Goal: Communication & Community: Answer question/provide support

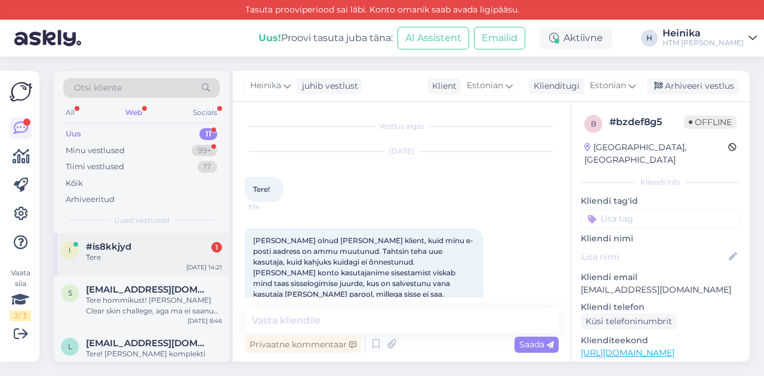
scroll to position [529, 0]
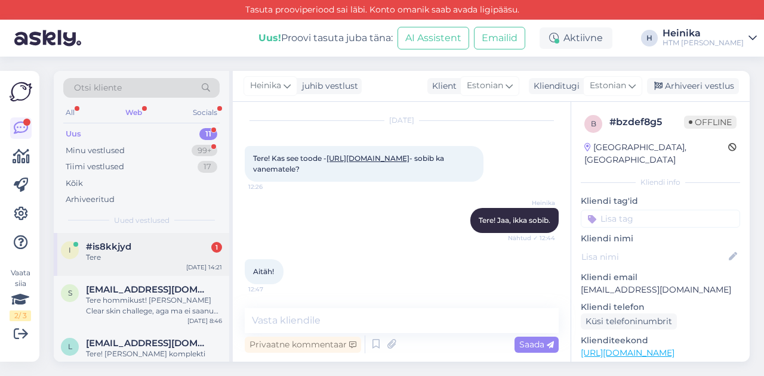
click at [160, 245] on div "#is8kkjyd 1" at bounding box center [154, 247] width 136 height 11
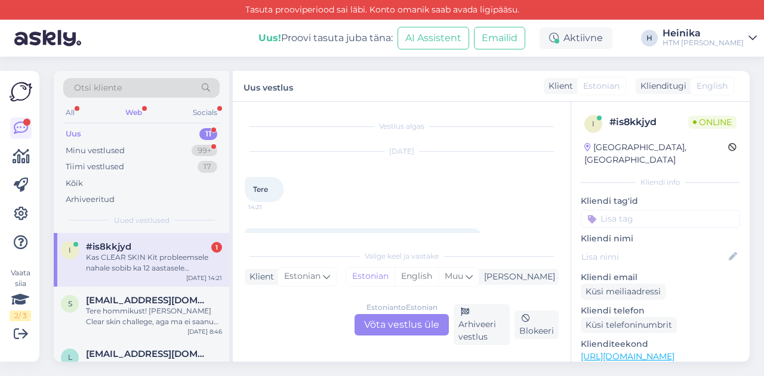
scroll to position [65, 0]
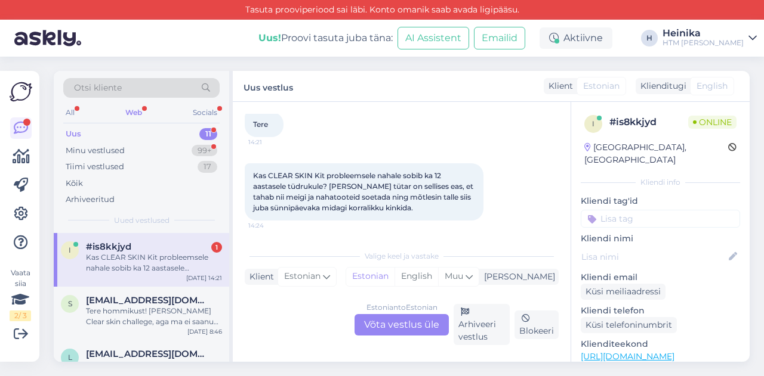
click at [399, 328] on div "Estonian to Estonian Võta vestlus üle" at bounding box center [401, 324] width 94 height 21
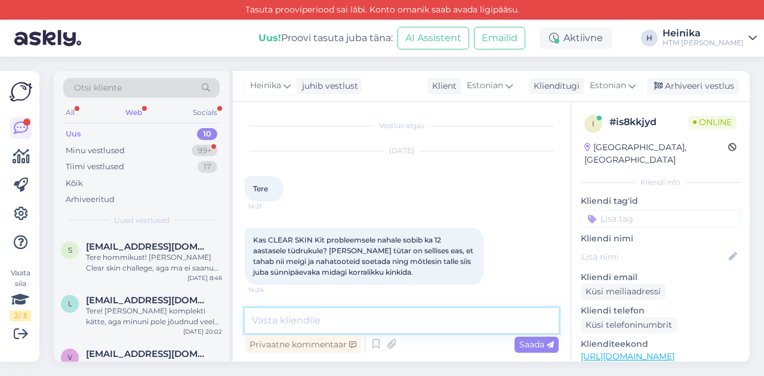
click at [399, 328] on textarea at bounding box center [402, 320] width 314 height 25
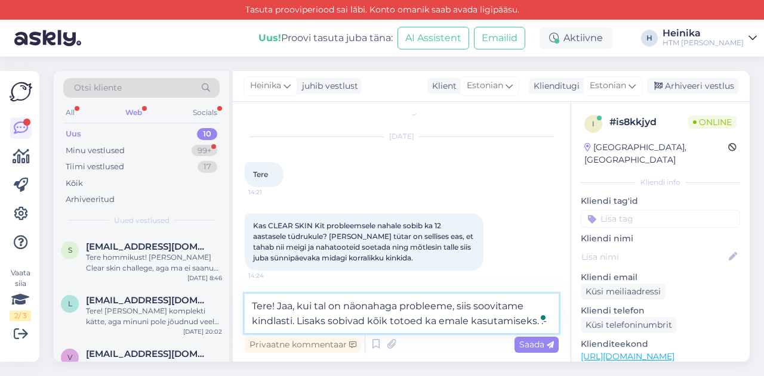
scroll to position [30, 0]
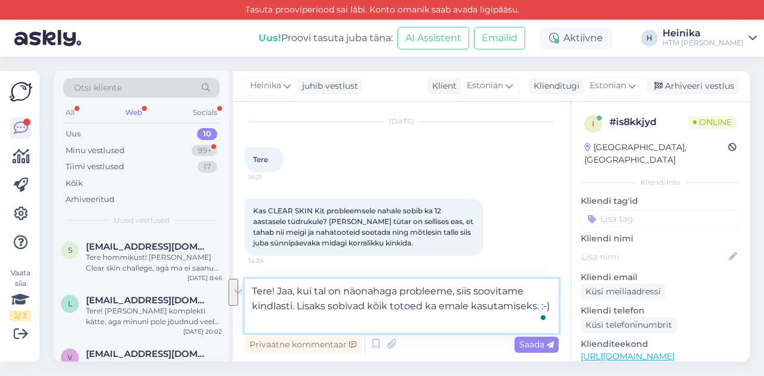
drag, startPoint x: 295, startPoint y: 292, endPoint x: 291, endPoint y: 309, distance: 17.8
click at [291, 309] on textarea "Tere! Jaa, kui tal on näonahaga probleeme, siis soovitame kindlasti. Lisaks sob…" at bounding box center [402, 306] width 314 height 54
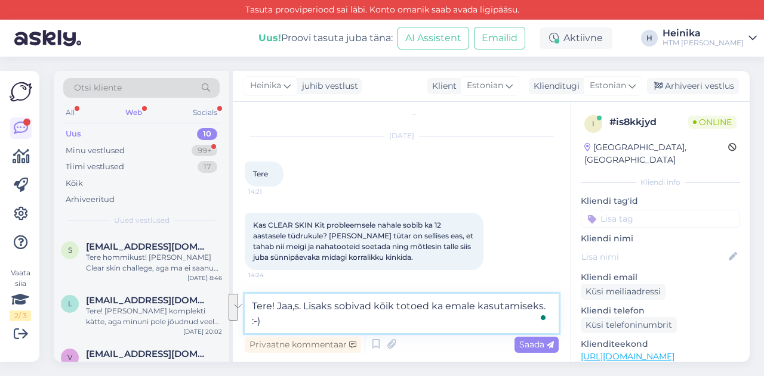
scroll to position [15, 0]
click at [295, 307] on textarea "Tere! Jaa,sobib ikka. Lisaks sobivad kõik totoed ka emale kasutamiseks. :-)" at bounding box center [402, 313] width 314 height 39
click at [348, 318] on textarea "Tere! Jaa, sobib ikka. Lisaks sobivad kõik totoed ka emale kasutamiseks. :-)" at bounding box center [402, 313] width 314 height 39
click at [351, 307] on textarea "Tere! Jaa, sobib ikka. Lisaks sobivad kõik totoed ka emale kasutamiseks. :-)" at bounding box center [402, 313] width 314 height 39
click at [276, 305] on textarea "Tere! Jaa, sobib ikka. Lisaks sobivad kõik totoed ka emale kasutamiseks. :-)" at bounding box center [402, 313] width 314 height 39
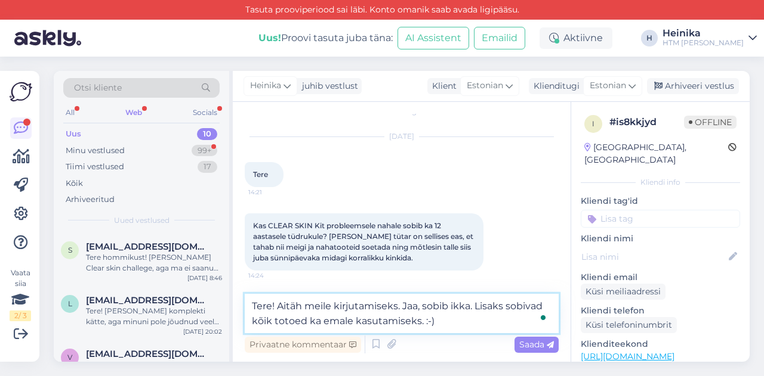
click at [276, 305] on textarea "Tere! Aitäh meile kirjutamiseks. Jaa, sobib ikka. Lisaks sobivad kõik totoed ka…" at bounding box center [402, 313] width 314 height 39
click at [286, 320] on textarea "Tere, aitäh meile kirjutamiseks. Jaa, sobib ikka. Lisaks sobivad kõik totoed ka…" at bounding box center [402, 313] width 314 height 39
click at [496, 319] on textarea "Tere, aitäh meile kirjutamiseks. Jaa, sobib ikka. Lisaks sobivad kõik sealsed t…" at bounding box center [402, 313] width 314 height 39
type textarea "Tere, aitäh meile kirjutamiseks. Jaa, sobib ikka. Lisaks sobivad kõik sealsed t…"
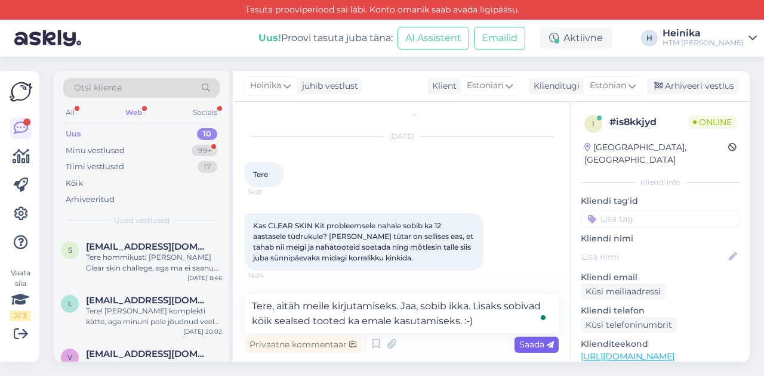
click at [538, 345] on span "Saada" at bounding box center [536, 344] width 35 height 11
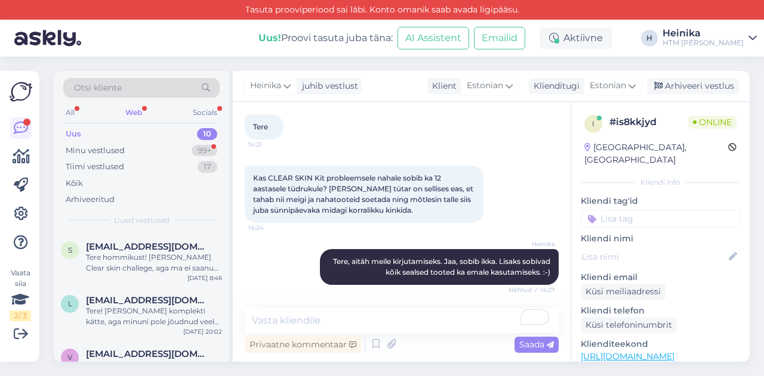
scroll to position [176, 0]
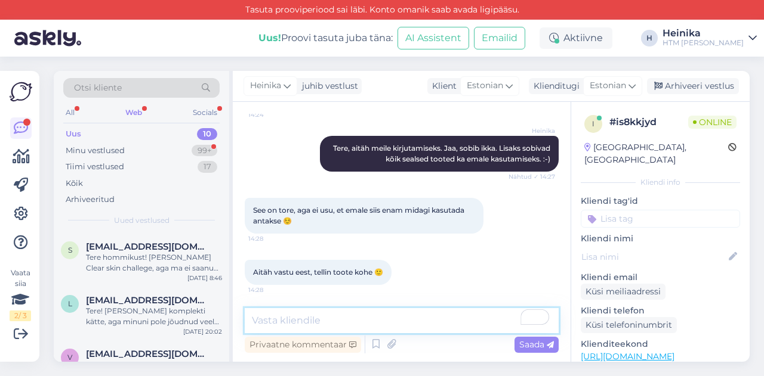
click at [436, 311] on textarea "To enrich screen reader interactions, please activate Accessibility in Grammarl…" at bounding box center [402, 320] width 314 height 25
type textarea "A"
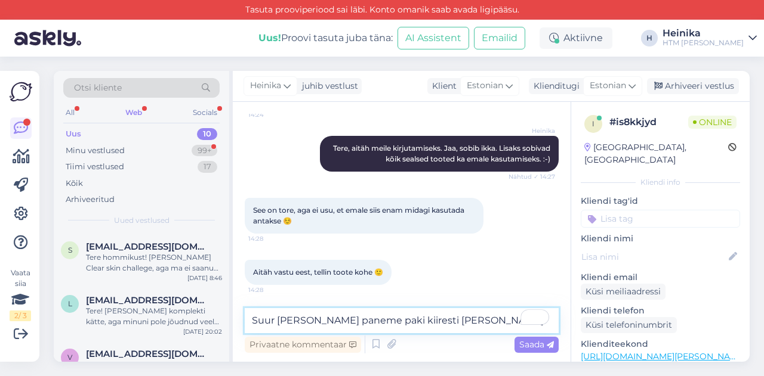
click at [357, 320] on textarea "Suur [PERSON_NAME] paneme paki kiiresti [PERSON_NAME]." at bounding box center [402, 320] width 314 height 25
type textarea "Suur [PERSON_NAME] paneme paki kiiresti [PERSON_NAME]."
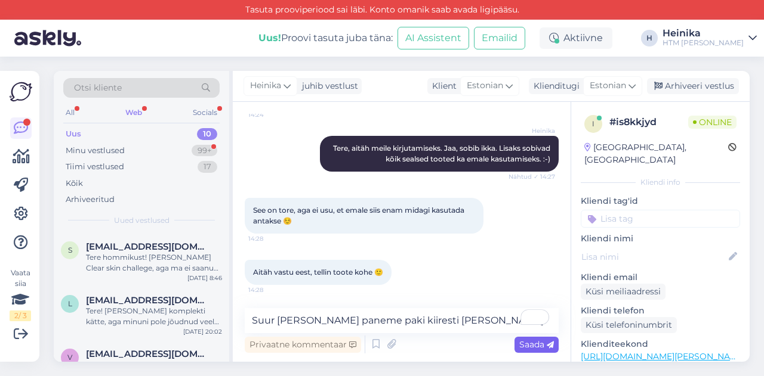
click at [548, 339] on div "Saada" at bounding box center [536, 345] width 44 height 16
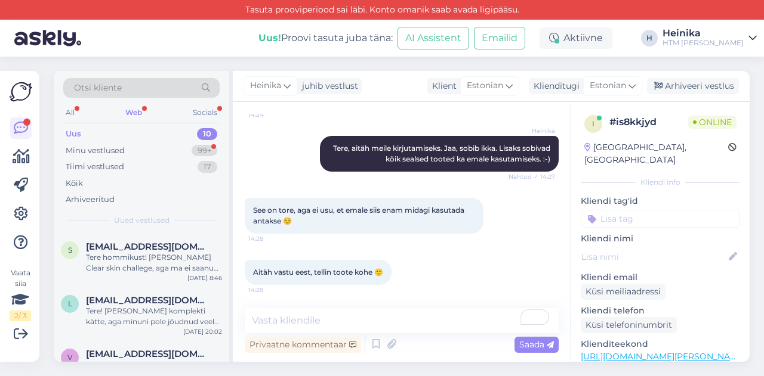
scroll to position [227, 0]
